Goal: Find contact information: Find contact information

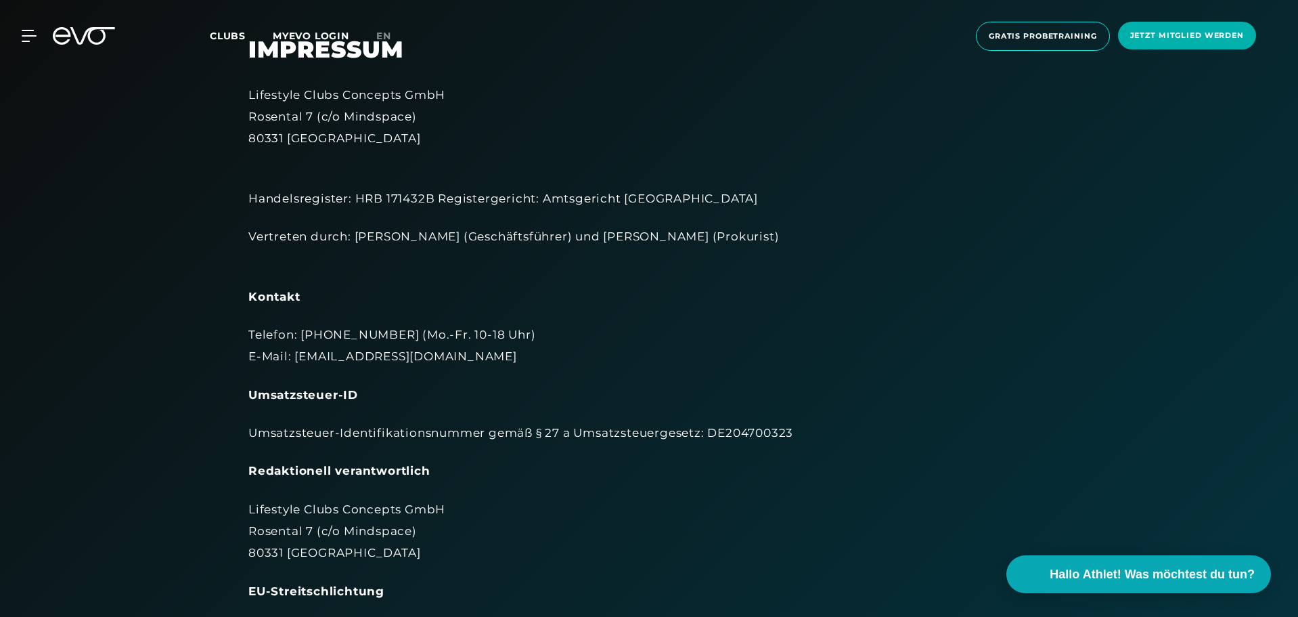
scroll to position [68, 0]
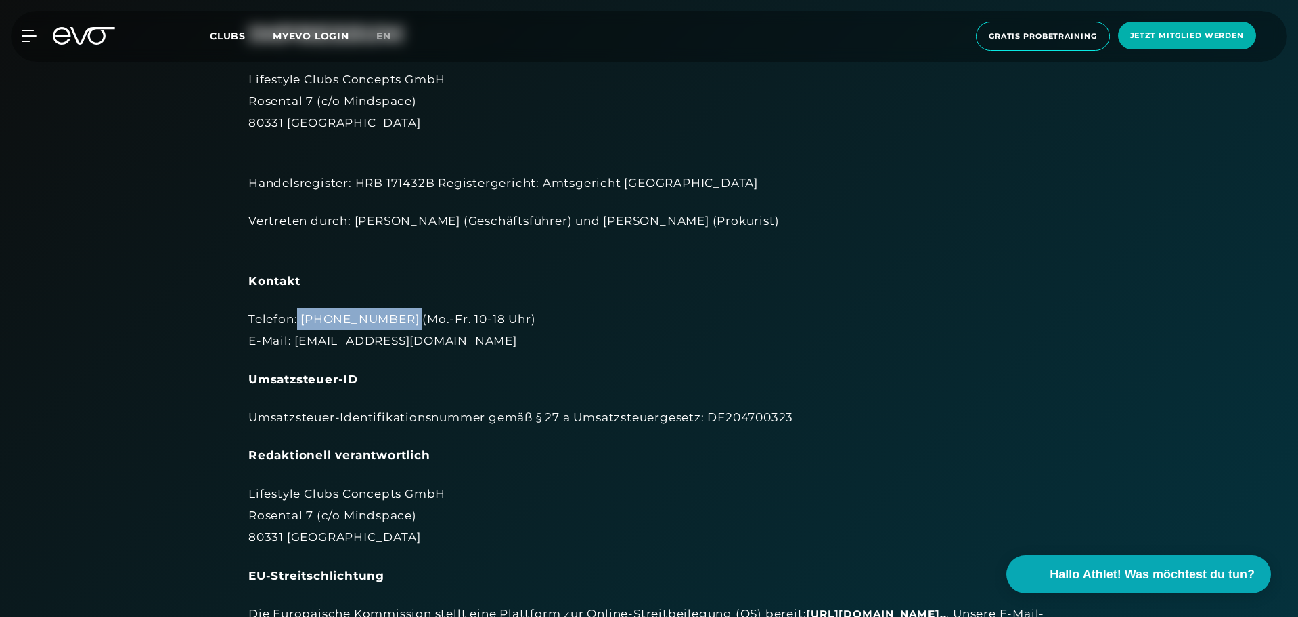
click at [299, 315] on div "Telefon: [PHONE_NUMBER] (Mo.-Fr. 10-18 Uhr) E-Mail: [EMAIL_ADDRESS][DOMAIN_NAME]" at bounding box center [648, 330] width 801 height 44
copy div "[PHONE_NUMBER]"
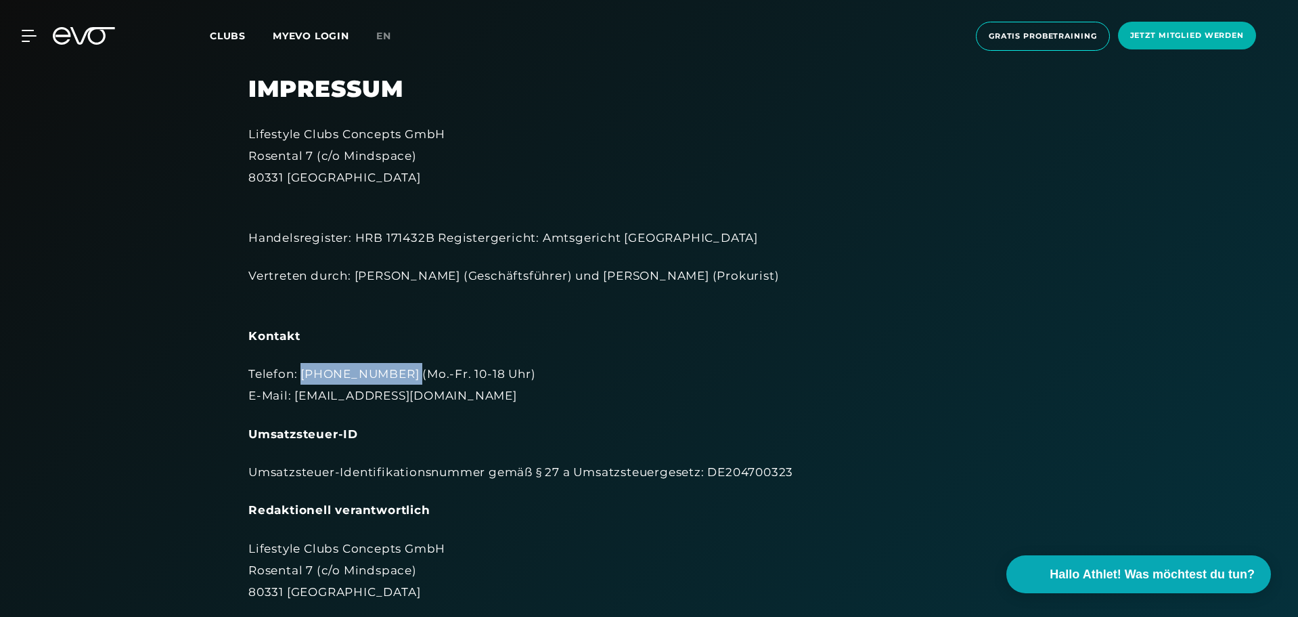
scroll to position [0, 0]
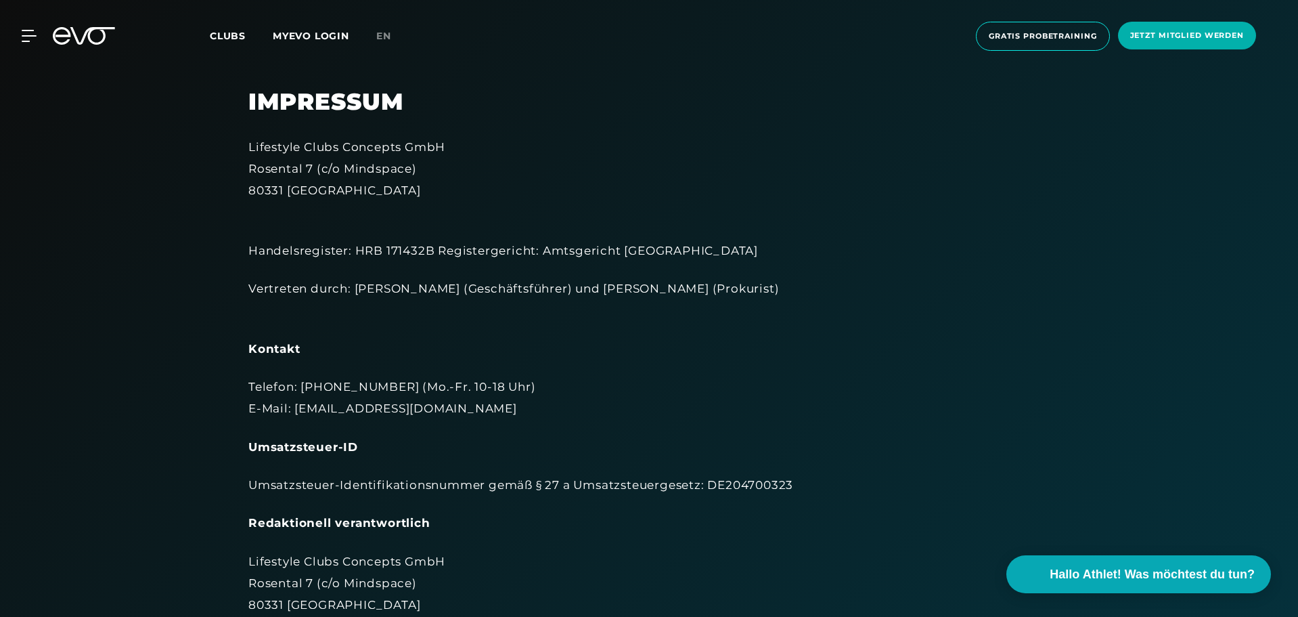
click at [403, 410] on div "Telefon: [PHONE_NUMBER] (Mo.-Fr. 10-18 Uhr) E-Mail: [EMAIL_ADDRESS][DOMAIN_NAME]" at bounding box center [648, 398] width 801 height 44
drag, startPoint x: 416, startPoint y: 407, endPoint x: 294, endPoint y: 410, distance: 122.5
click at [294, 410] on div "Telefon: [PHONE_NUMBER] (Mo.-Fr. 10-18 Uhr) E-Mail: [EMAIL_ADDRESS][DOMAIN_NAME]" at bounding box center [648, 398] width 801 height 44
copy div "[EMAIL_ADDRESS][DOMAIN_NAME]"
click at [1139, 560] on button "Hallo Athlet! Was möchtest du tun?" at bounding box center [1139, 574] width 278 height 40
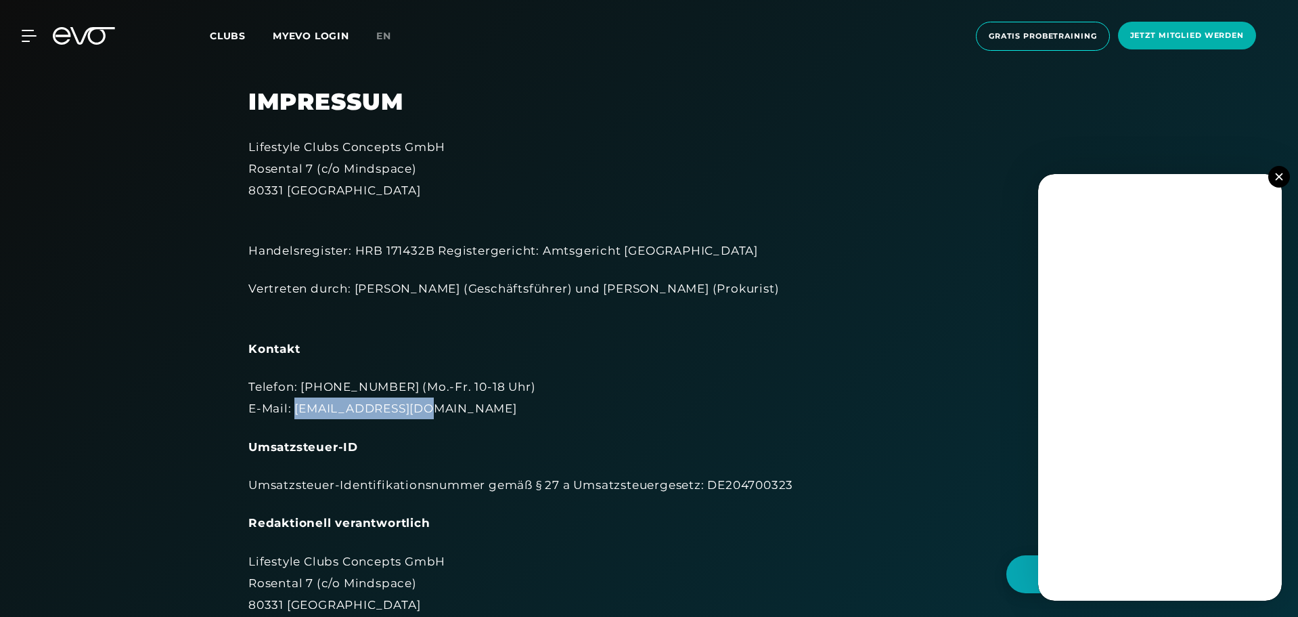
click at [1271, 178] on button at bounding box center [1279, 177] width 22 height 22
